Goal: Contribute content: Add original content to the website for others to see

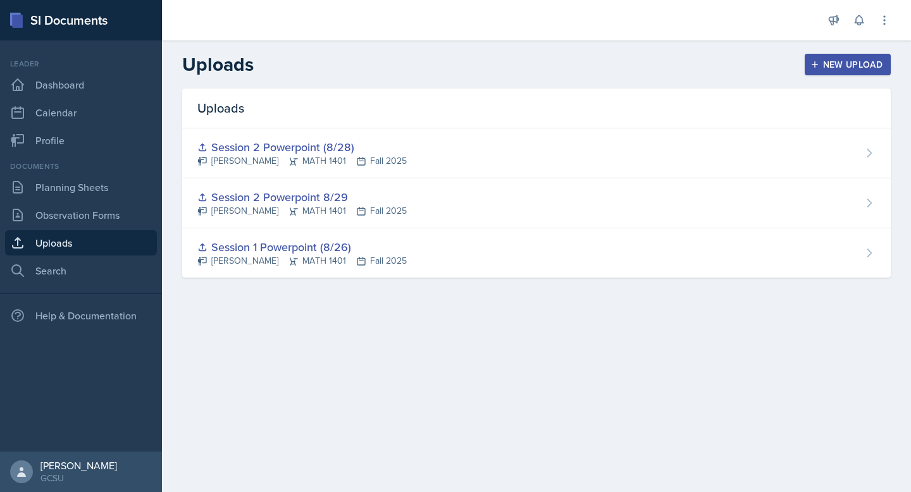
click at [838, 59] on div "New Upload" at bounding box center [848, 64] width 70 height 10
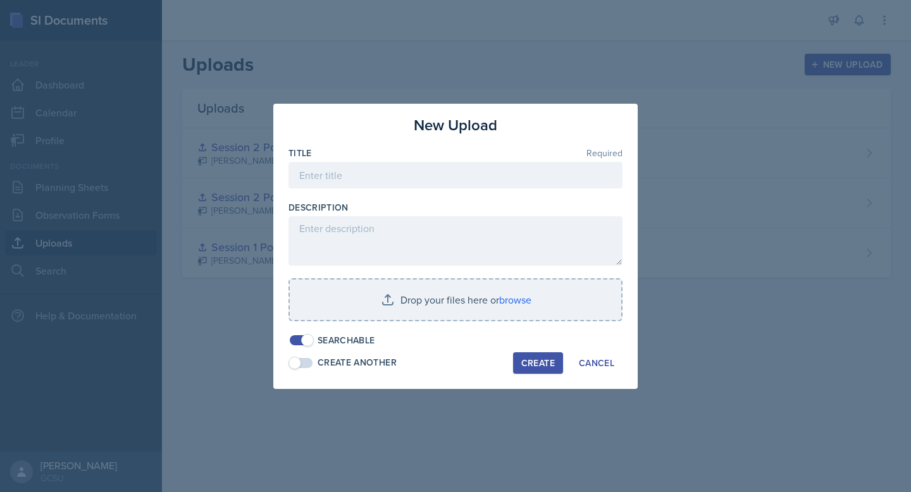
click at [461, 188] on div at bounding box center [455, 194] width 334 height 13
click at [464, 178] on input at bounding box center [455, 175] width 334 height 27
type input "Session 9/4"
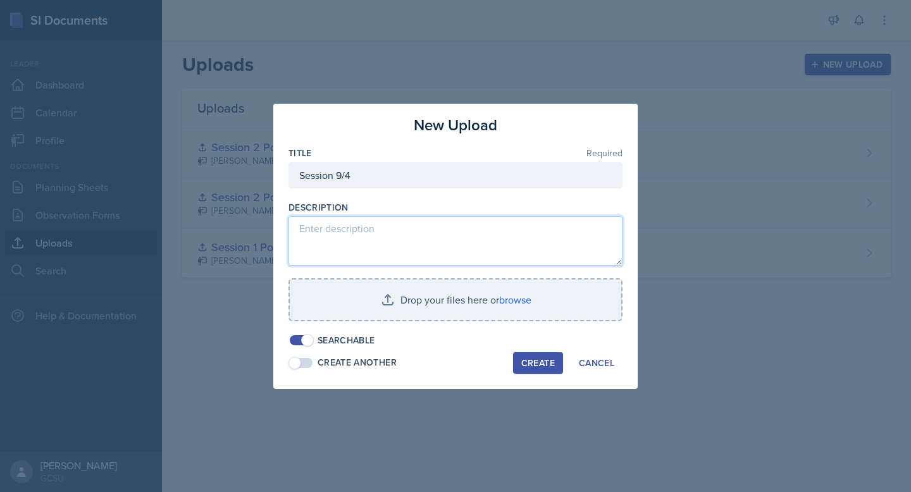
click at [345, 237] on textarea at bounding box center [455, 240] width 334 height 49
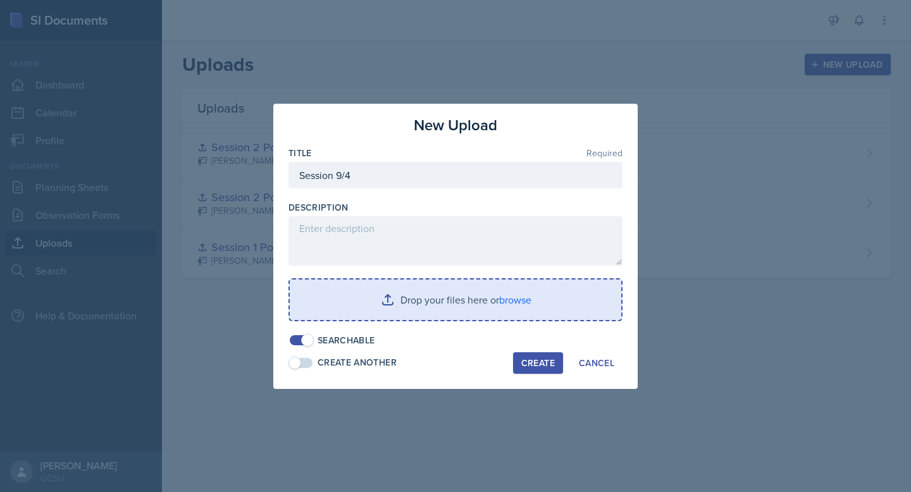
click at [458, 298] on input "file" at bounding box center [455, 300] width 331 height 40
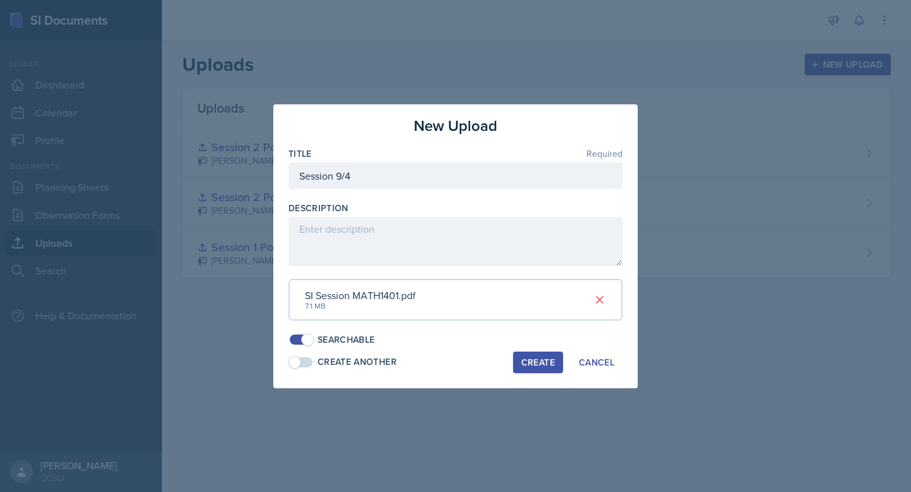
click at [541, 367] on div "Create" at bounding box center [538, 362] width 34 height 10
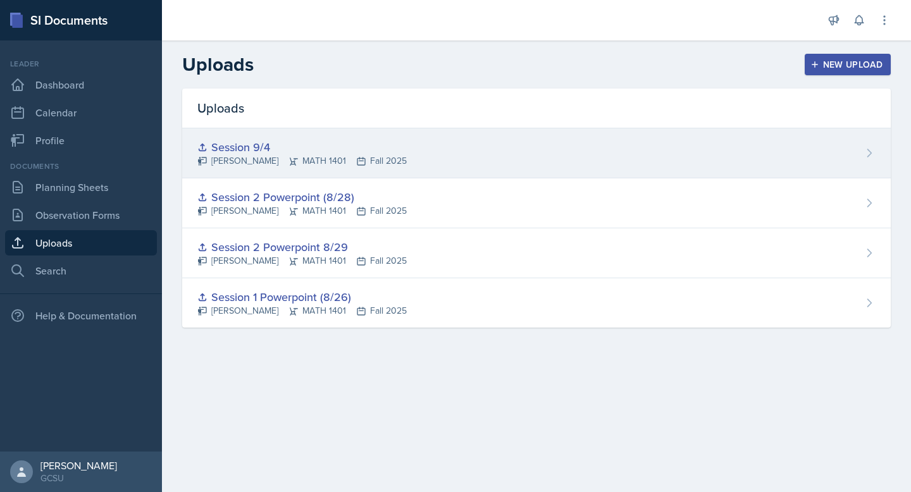
click at [257, 159] on div "[PERSON_NAME] MATH 1401 Fall 2025" at bounding box center [301, 160] width 209 height 13
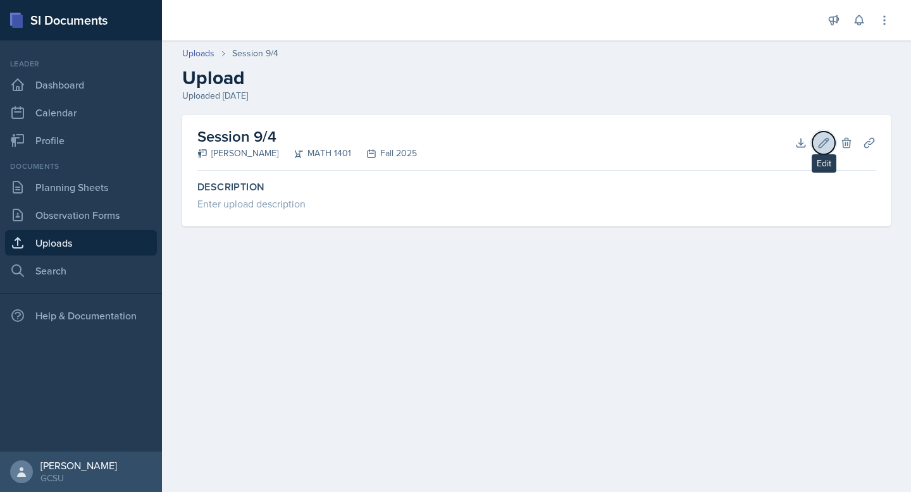
click at [827, 145] on icon at bounding box center [823, 143] width 13 height 13
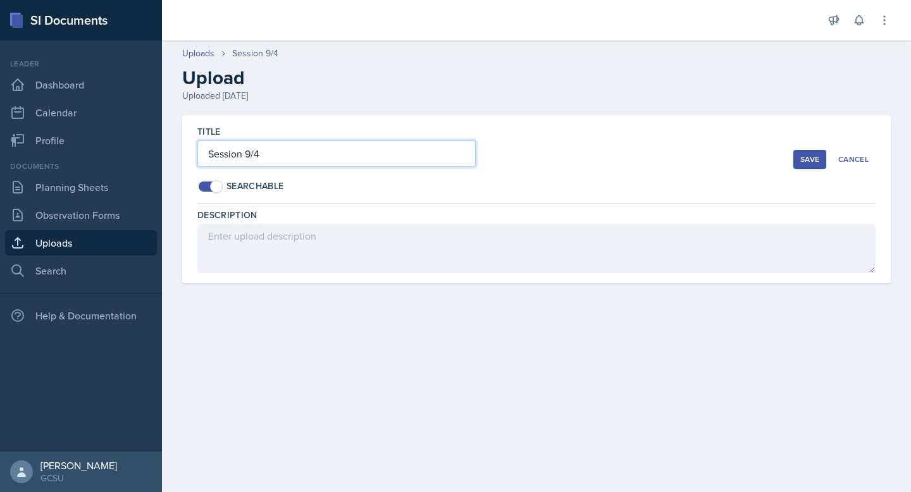
click at [283, 154] on input "Session 9/4" at bounding box center [336, 153] width 278 height 27
type input "Session 9/4 Powerpoint"
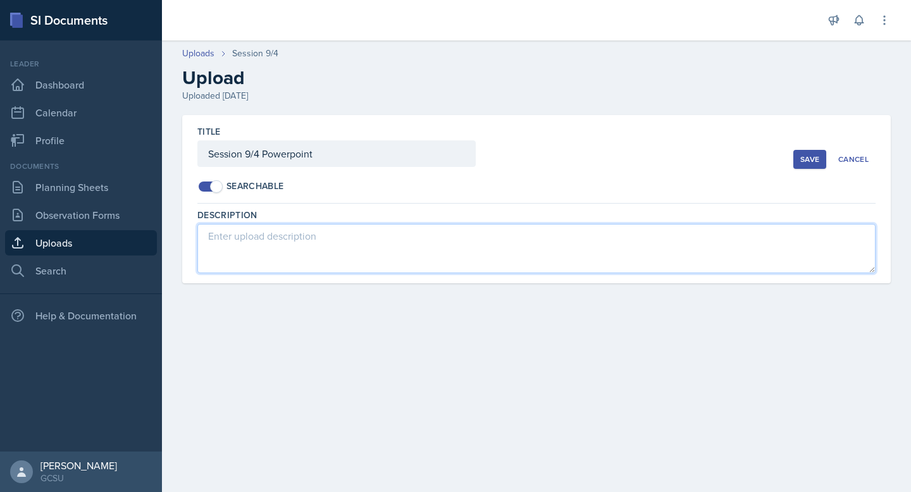
click at [209, 237] on textarea at bounding box center [536, 248] width 678 height 49
type textarea "Section 2.6"
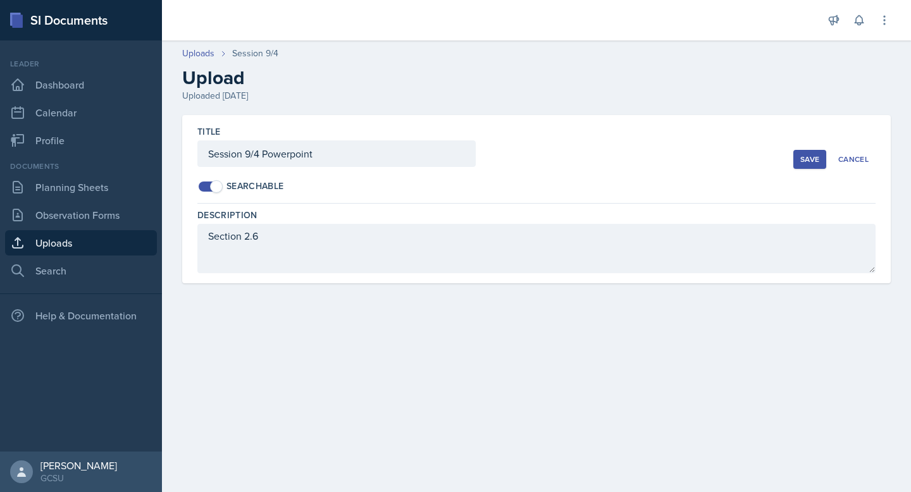
click at [805, 151] on button "Save" at bounding box center [809, 159] width 33 height 19
